Goal: Information Seeking & Learning: Check status

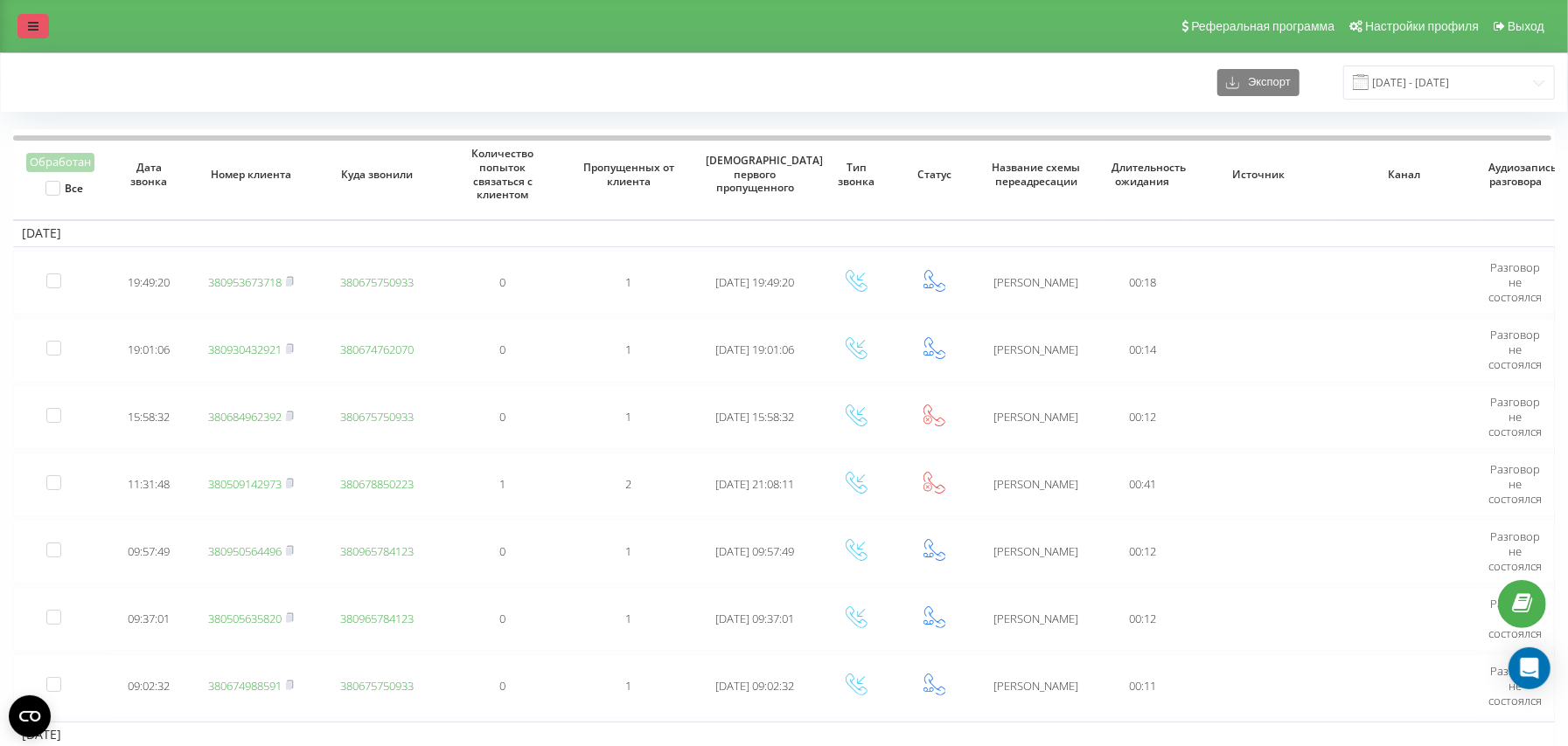
click at [35, 26] on icon at bounding box center [33, 27] width 11 height 12
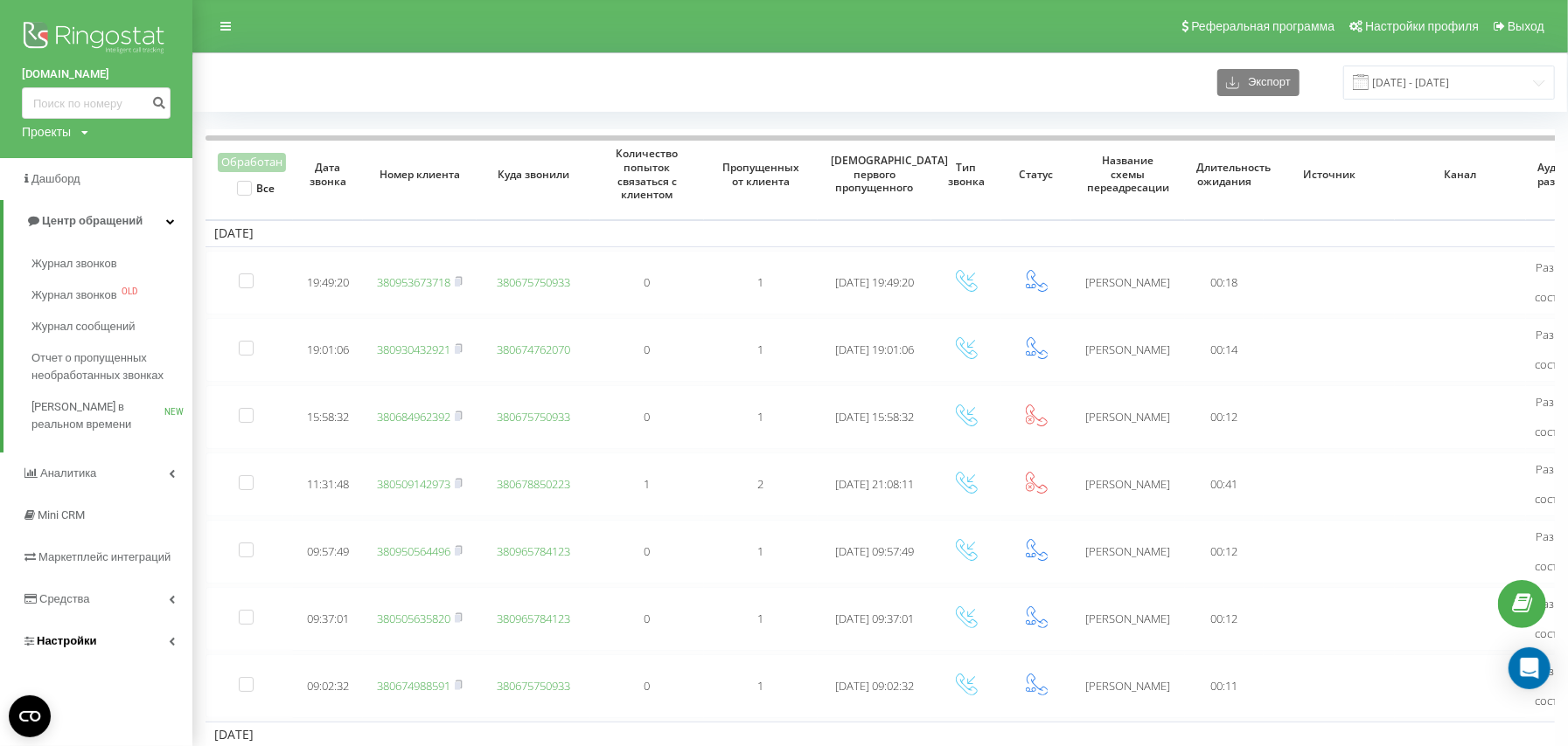
click at [71, 529] on span "Настройки" at bounding box center [67, 641] width 60 height 13
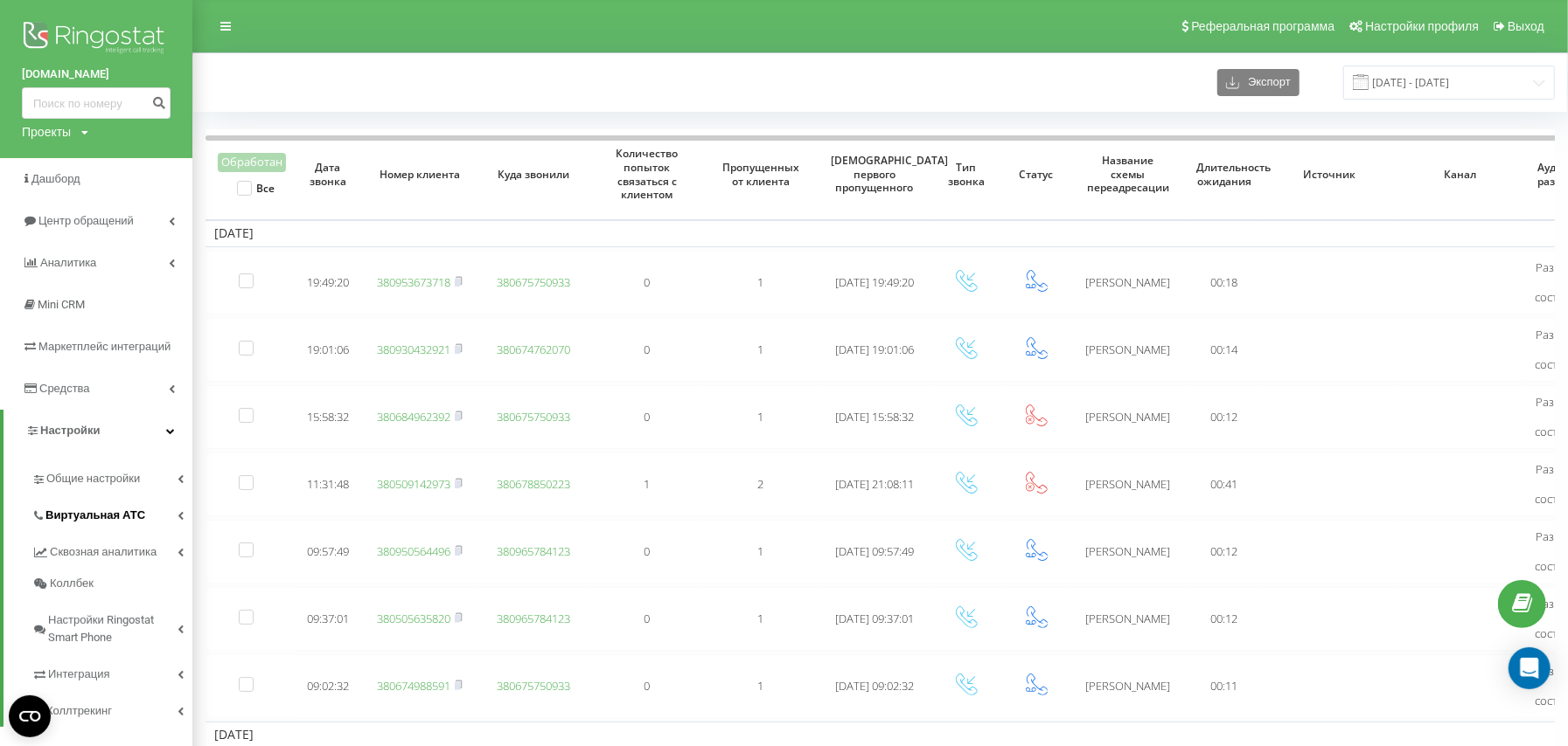
click at [123, 508] on span "Виртуальная АТС" at bounding box center [95, 516] width 99 height 18
click at [123, 529] on span "Подключение номеров" at bounding box center [119, 620] width 130 height 35
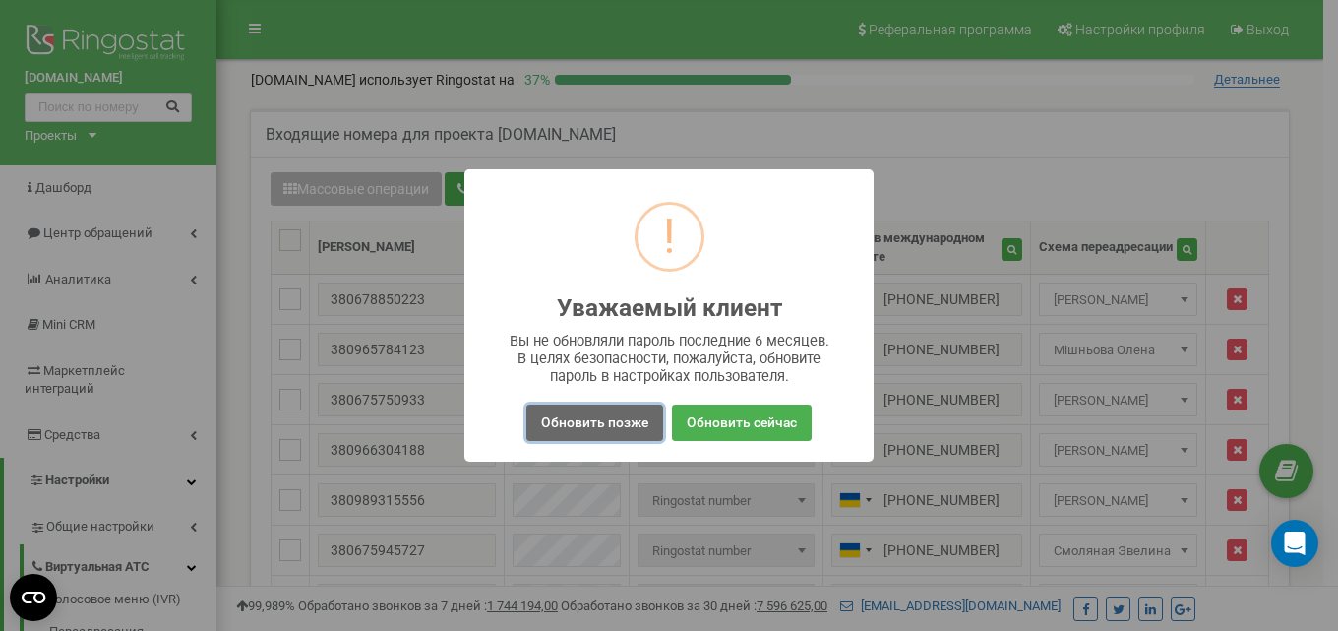
click at [601, 424] on button "Обновить позже" at bounding box center [595, 422] width 137 height 36
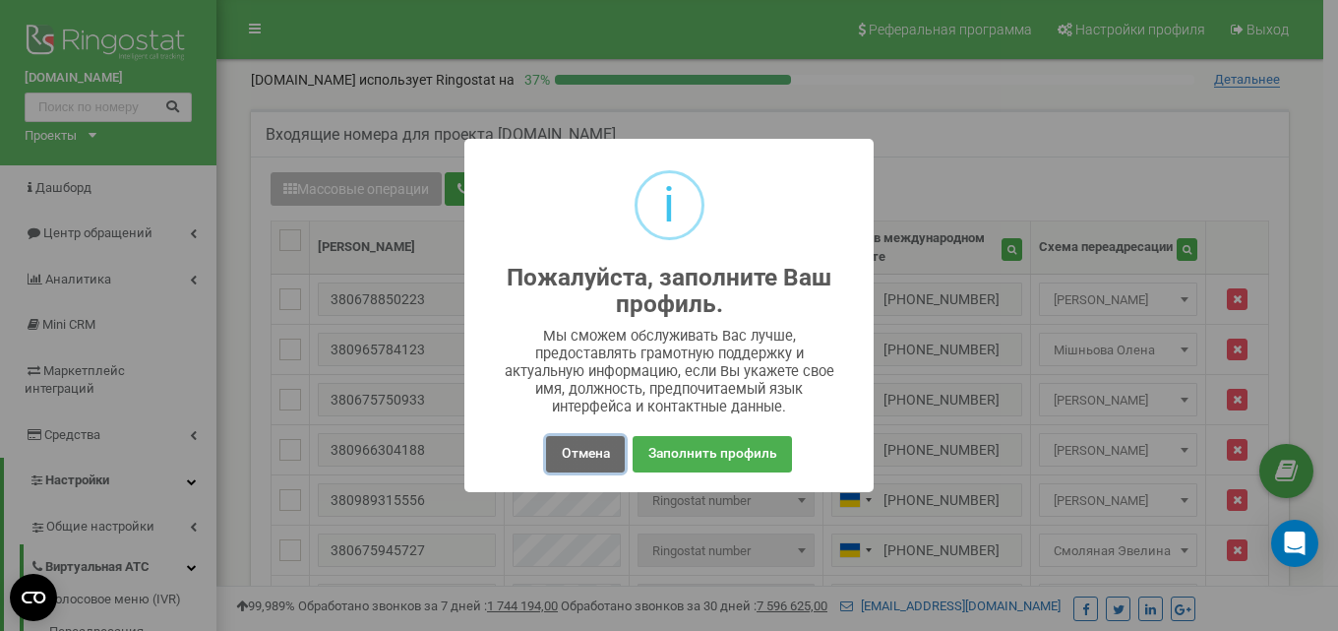
click at [581, 446] on button "Отмена" at bounding box center [585, 454] width 78 height 36
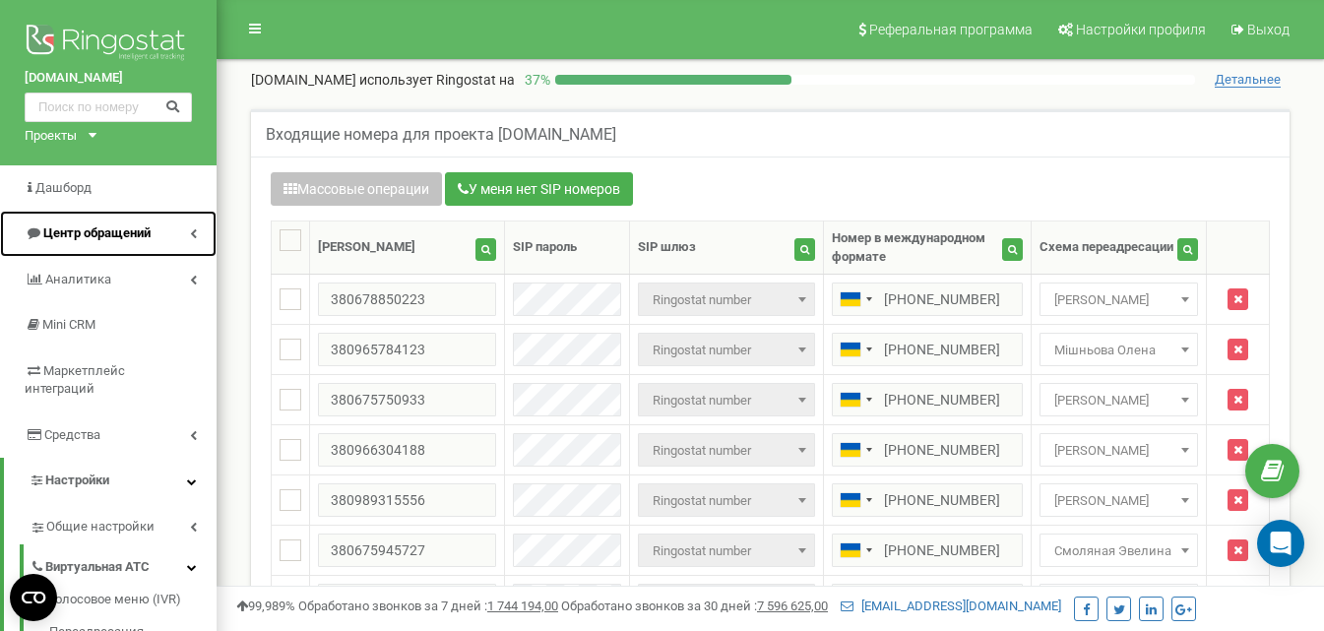
click at [118, 225] on span "Центр обращений" at bounding box center [96, 232] width 107 height 15
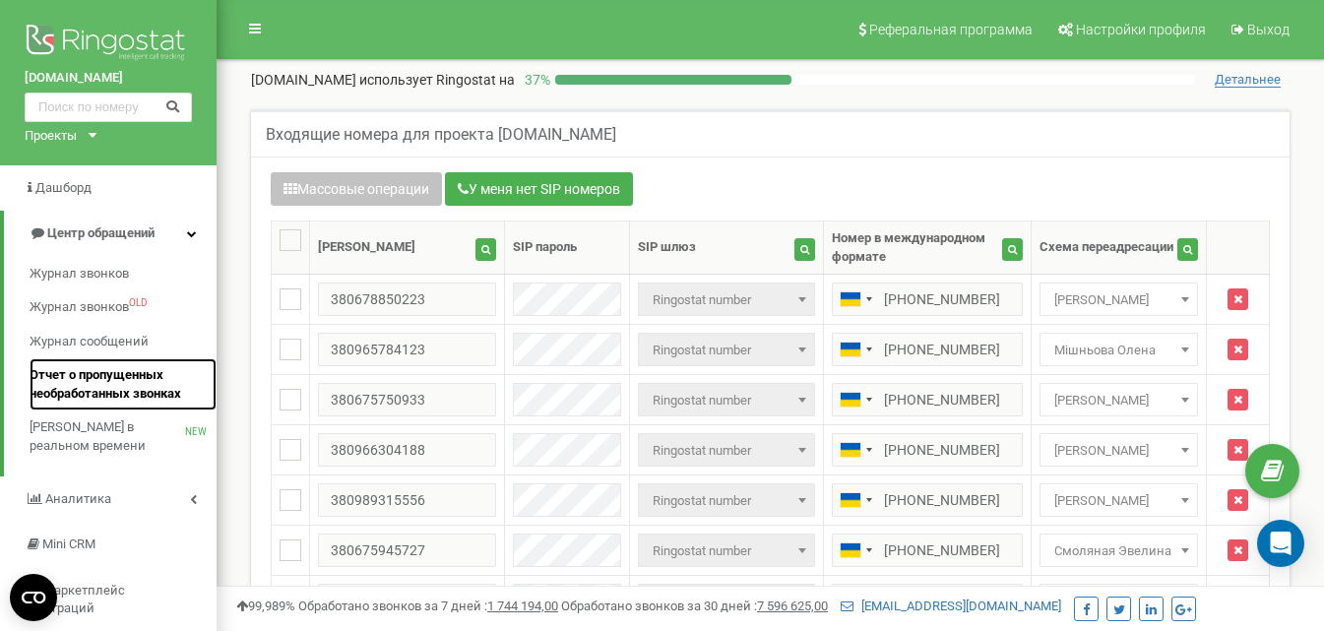
click at [83, 371] on span "Отчет о пропущенных необработанных звонках" at bounding box center [118, 384] width 177 height 36
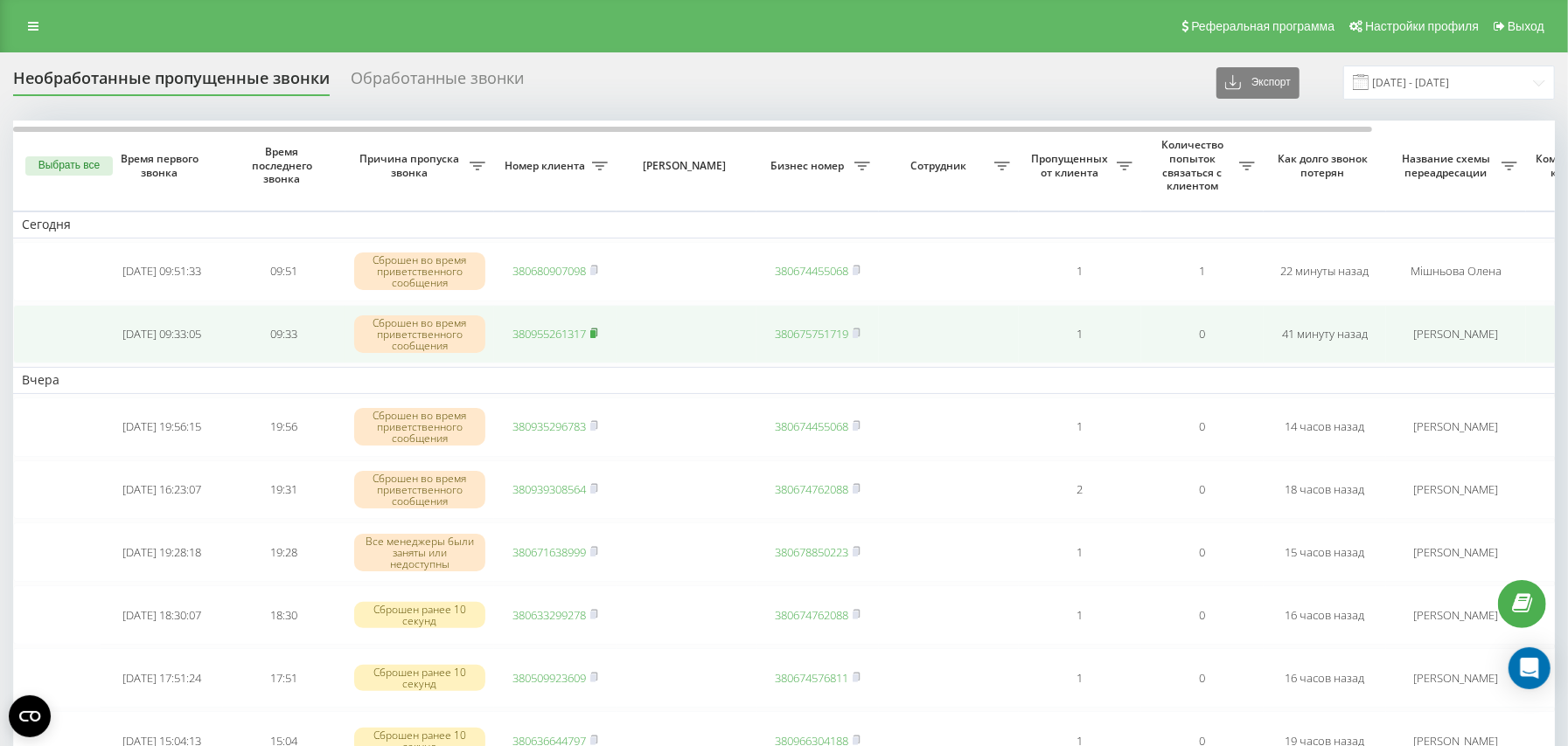
click at [595, 334] on rect at bounding box center [593, 334] width 5 height 8
click at [593, 332] on rect at bounding box center [593, 334] width 5 height 8
